Goal: Task Accomplishment & Management: Use online tool/utility

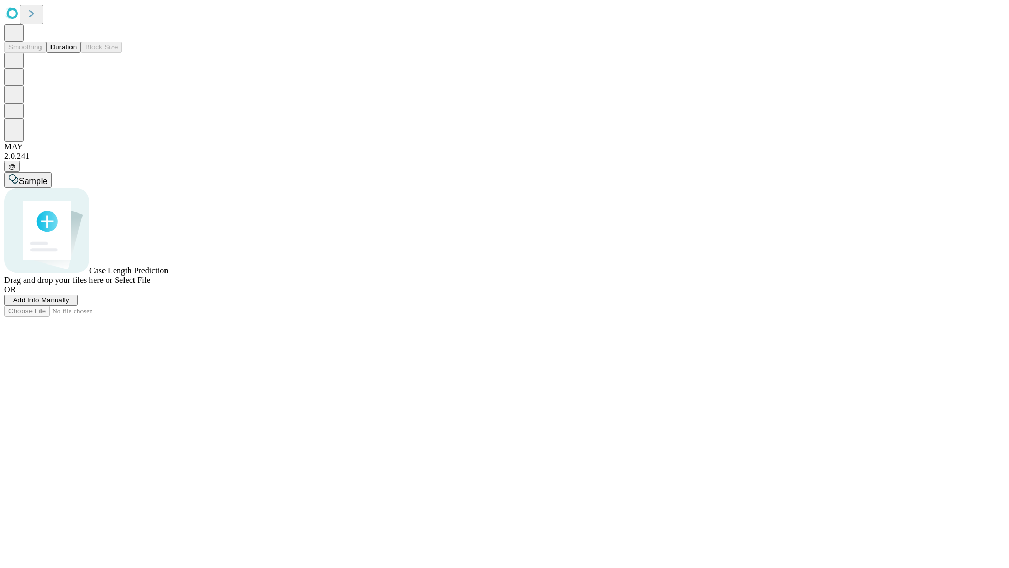
click at [77, 53] on button "Duration" at bounding box center [63, 47] width 35 height 11
click at [69, 304] on span "Add Info Manually" at bounding box center [41, 300] width 56 height 8
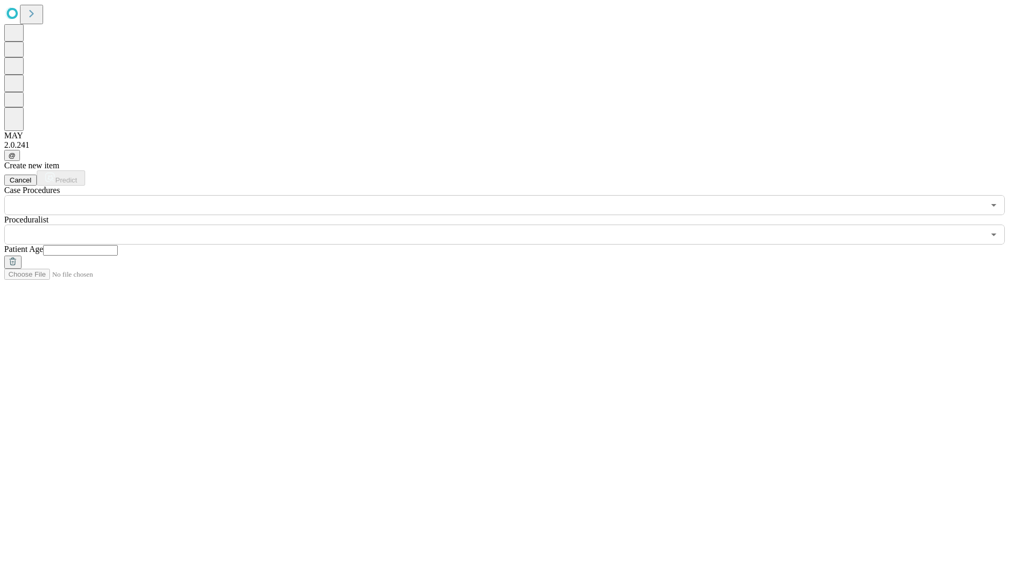
click at [118, 245] on input "text" at bounding box center [80, 250] width 75 height 11
type input "**"
click at [512, 224] on input "text" at bounding box center [494, 234] width 980 height 20
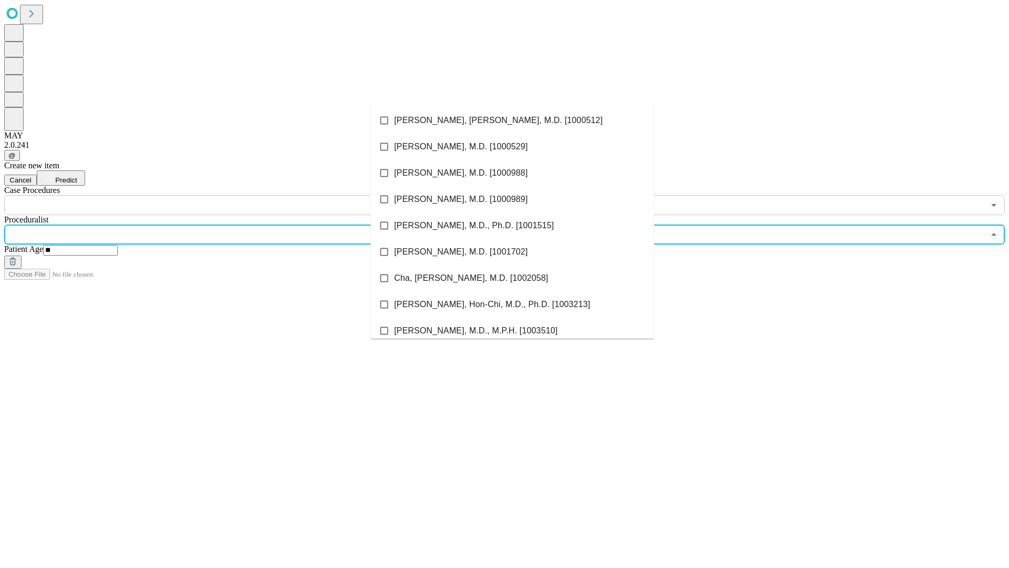
click at [512, 120] on li "[PERSON_NAME], [PERSON_NAME], M.D. [1000512]" at bounding box center [513, 120] width 284 height 26
